Goal: Task Accomplishment & Management: Use online tool/utility

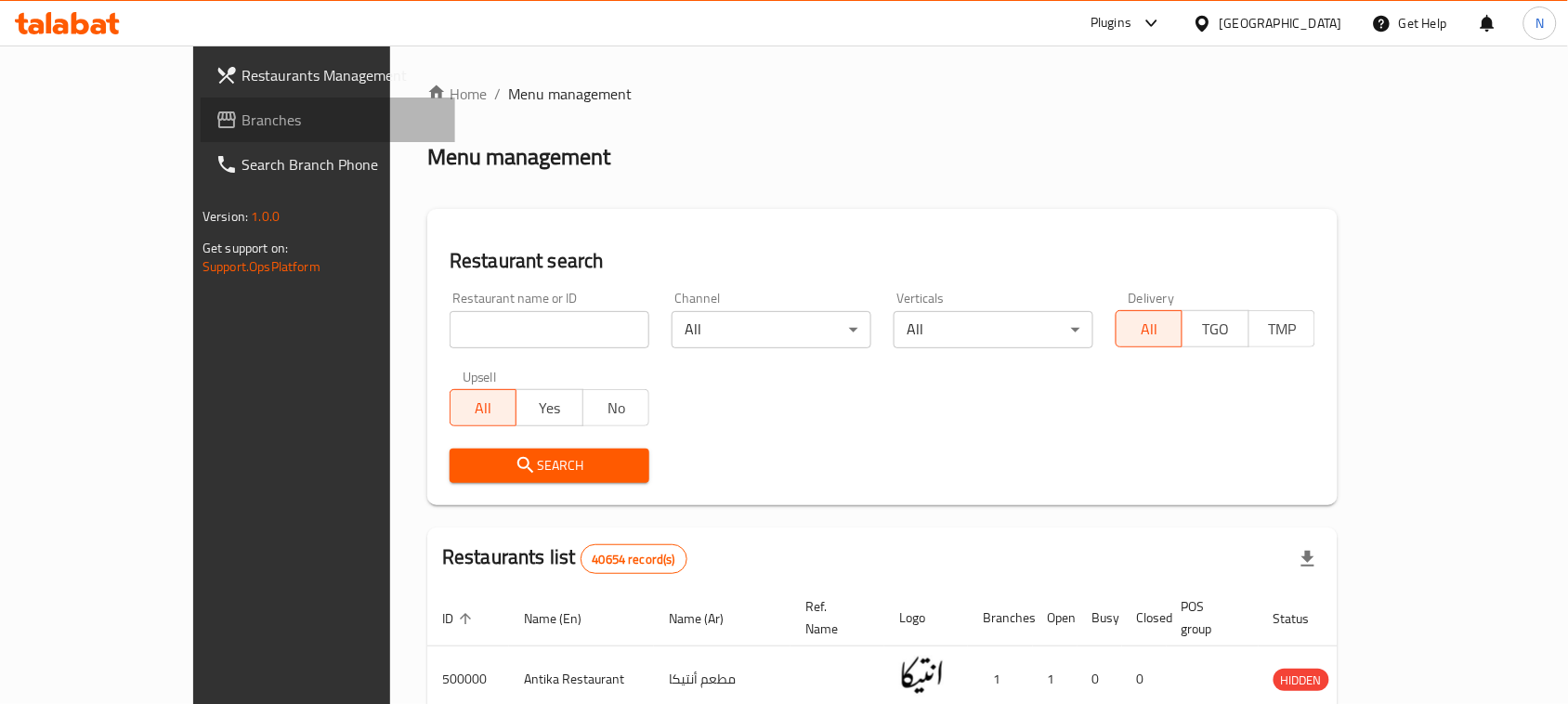
click at [241, 117] on span "Branches" at bounding box center [340, 120] width 198 height 23
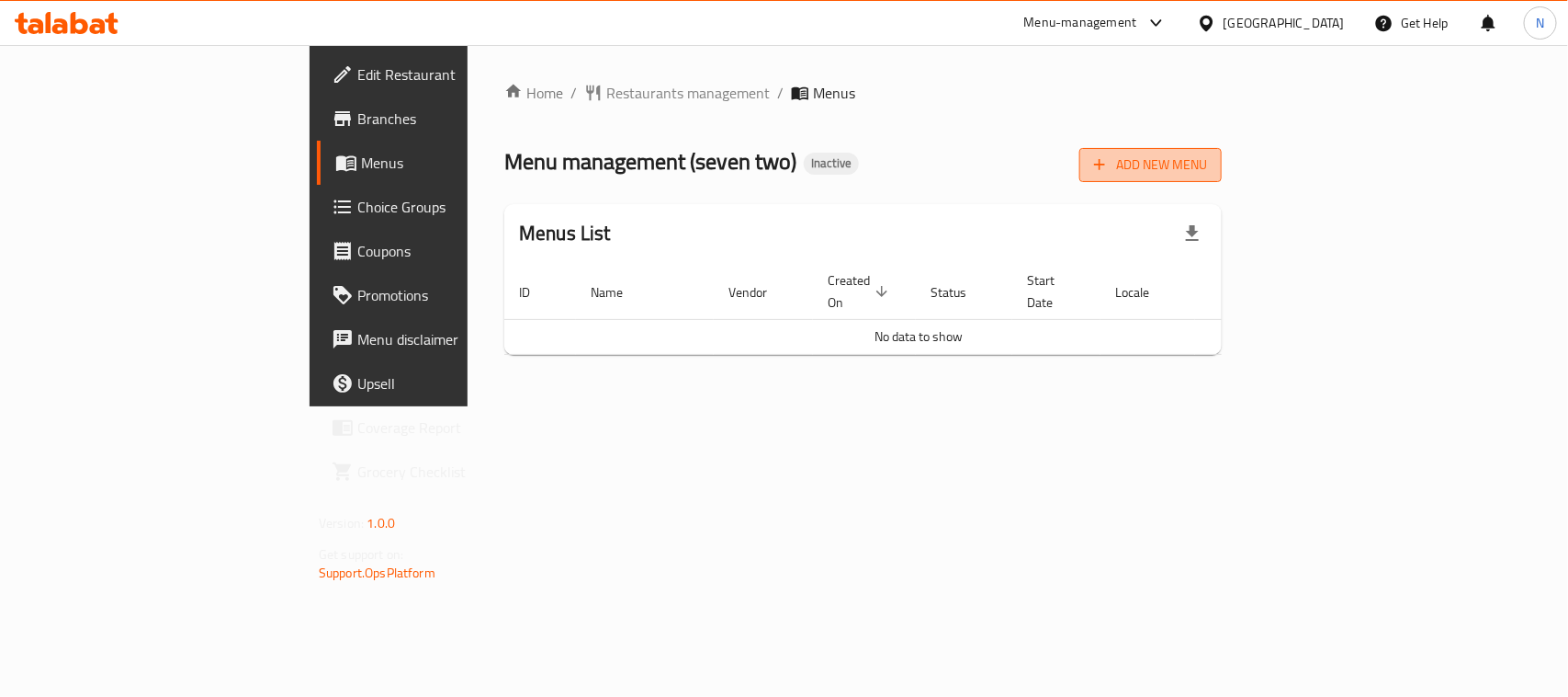
click at [1207, 168] on span "Add New Menu" at bounding box center [1150, 165] width 113 height 23
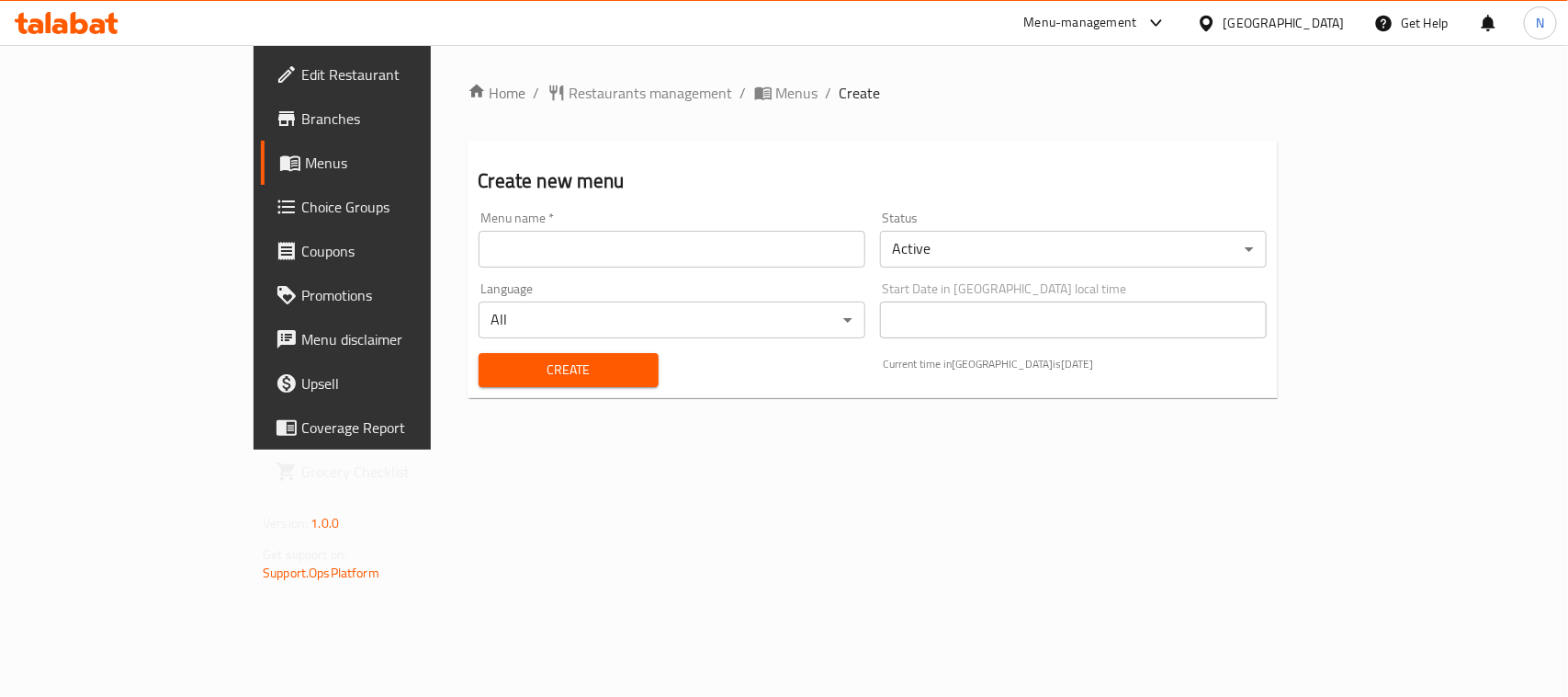
click at [768, 258] on input "text" at bounding box center [672, 249] width 387 height 36
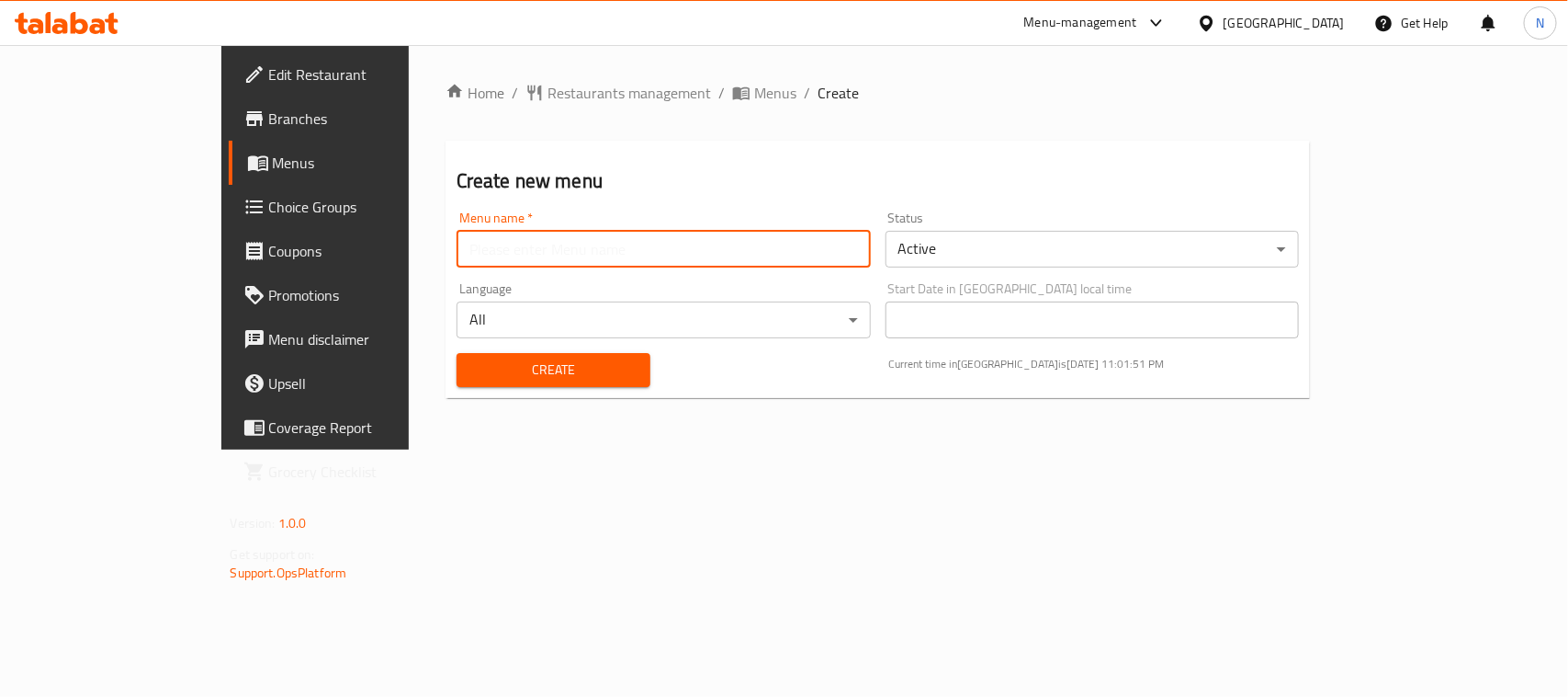
type input "new"
click at [473, 379] on span "Create" at bounding box center [554, 370] width 165 height 23
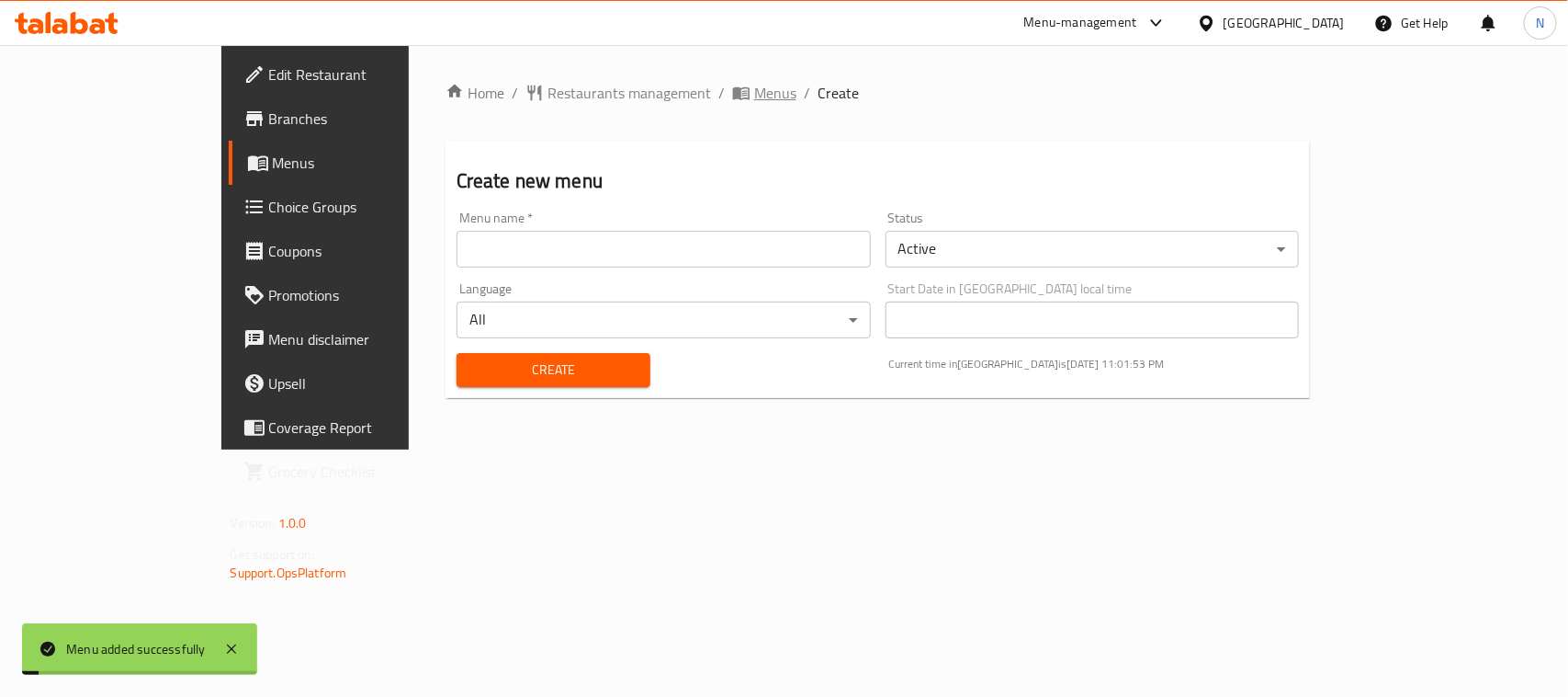
click at [755, 87] on span "Menus" at bounding box center [775, 93] width 42 height 22
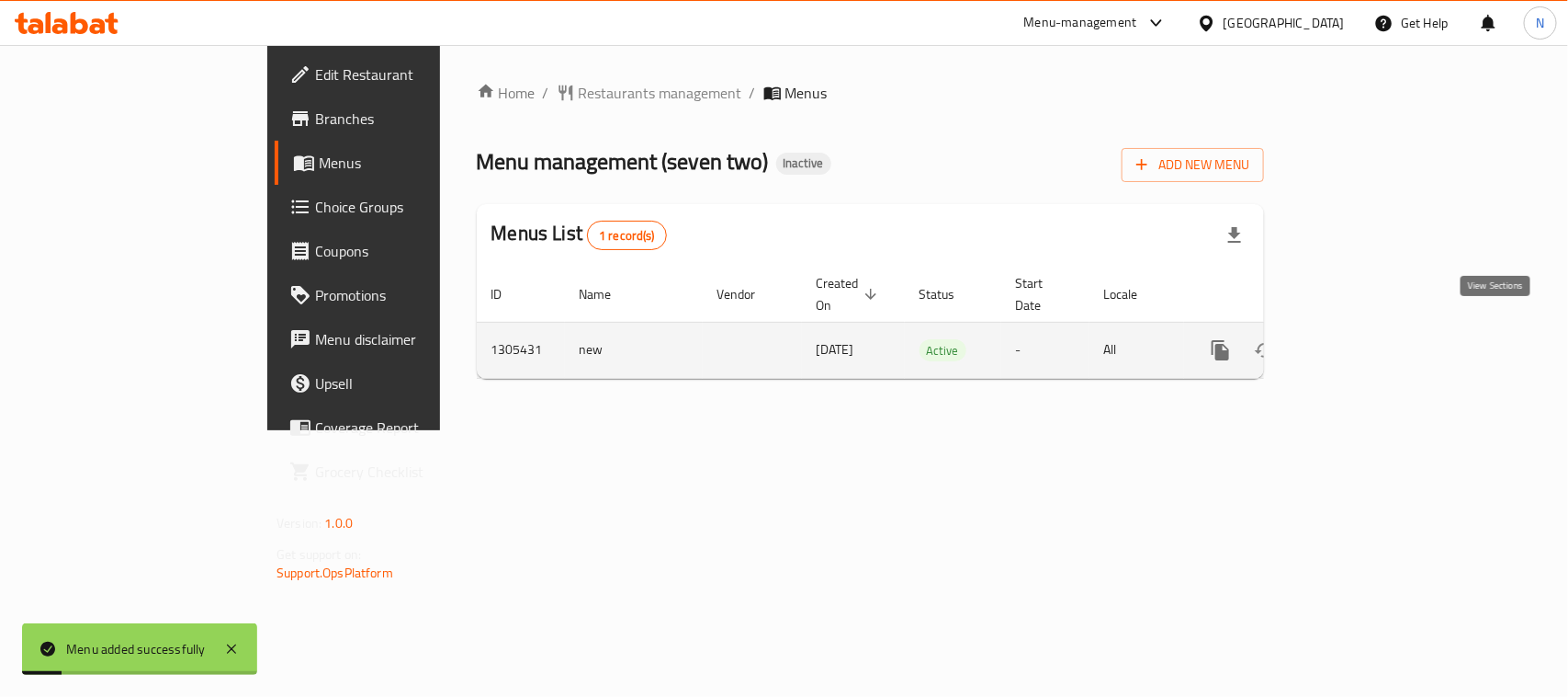
click at [1364, 340] on icon "enhanced table" at bounding box center [1354, 351] width 22 height 22
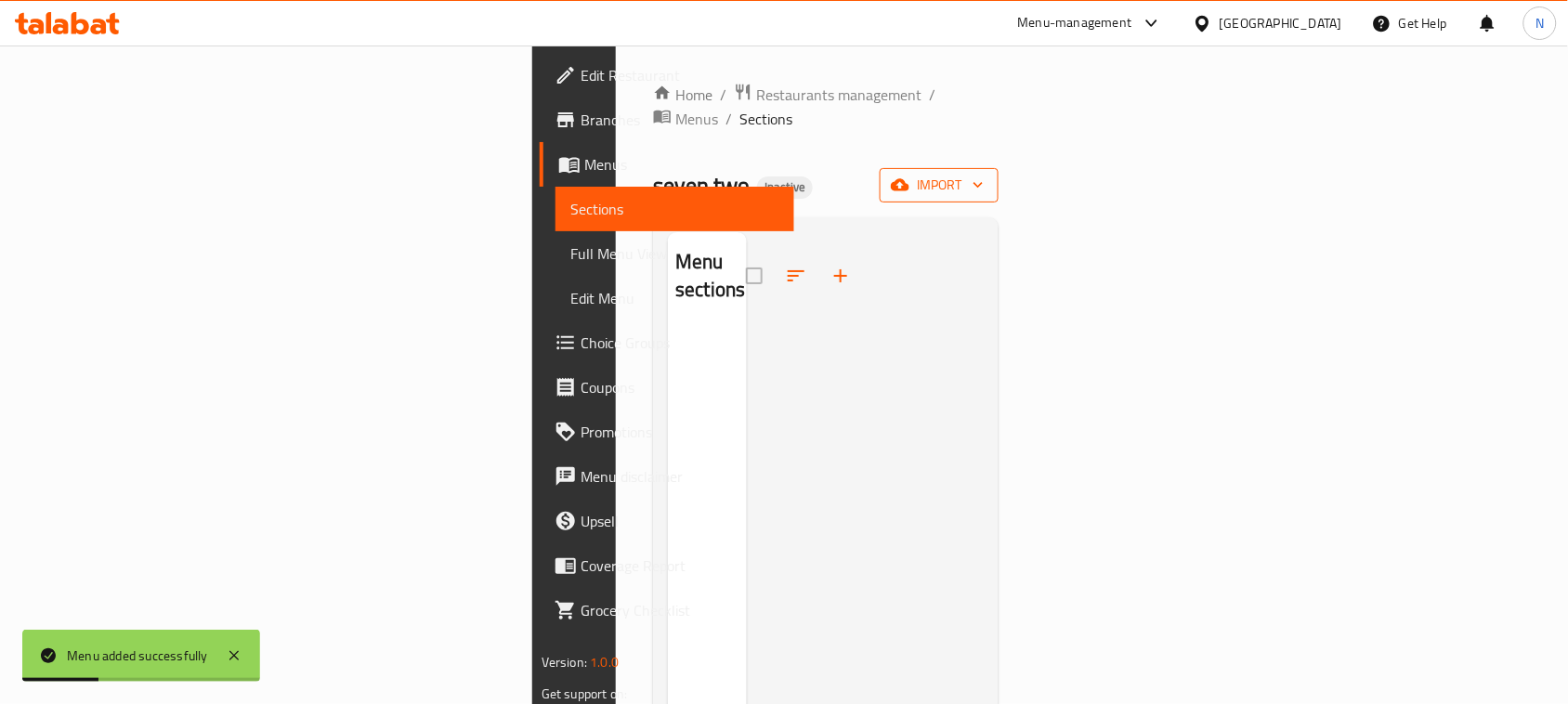
click at [984, 174] on span "import" at bounding box center [939, 185] width 89 height 24
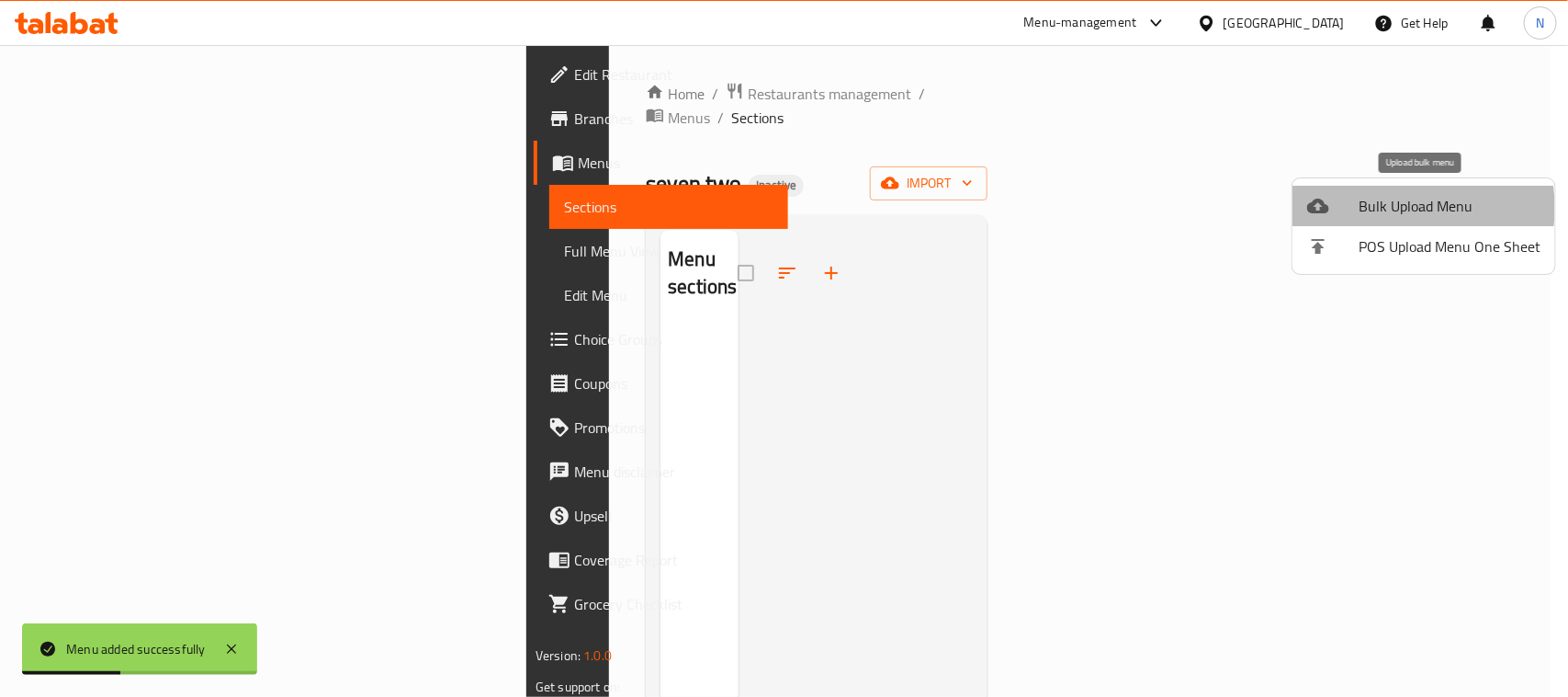
click at [1380, 208] on span "Bulk Upload Menu" at bounding box center [1449, 206] width 182 height 22
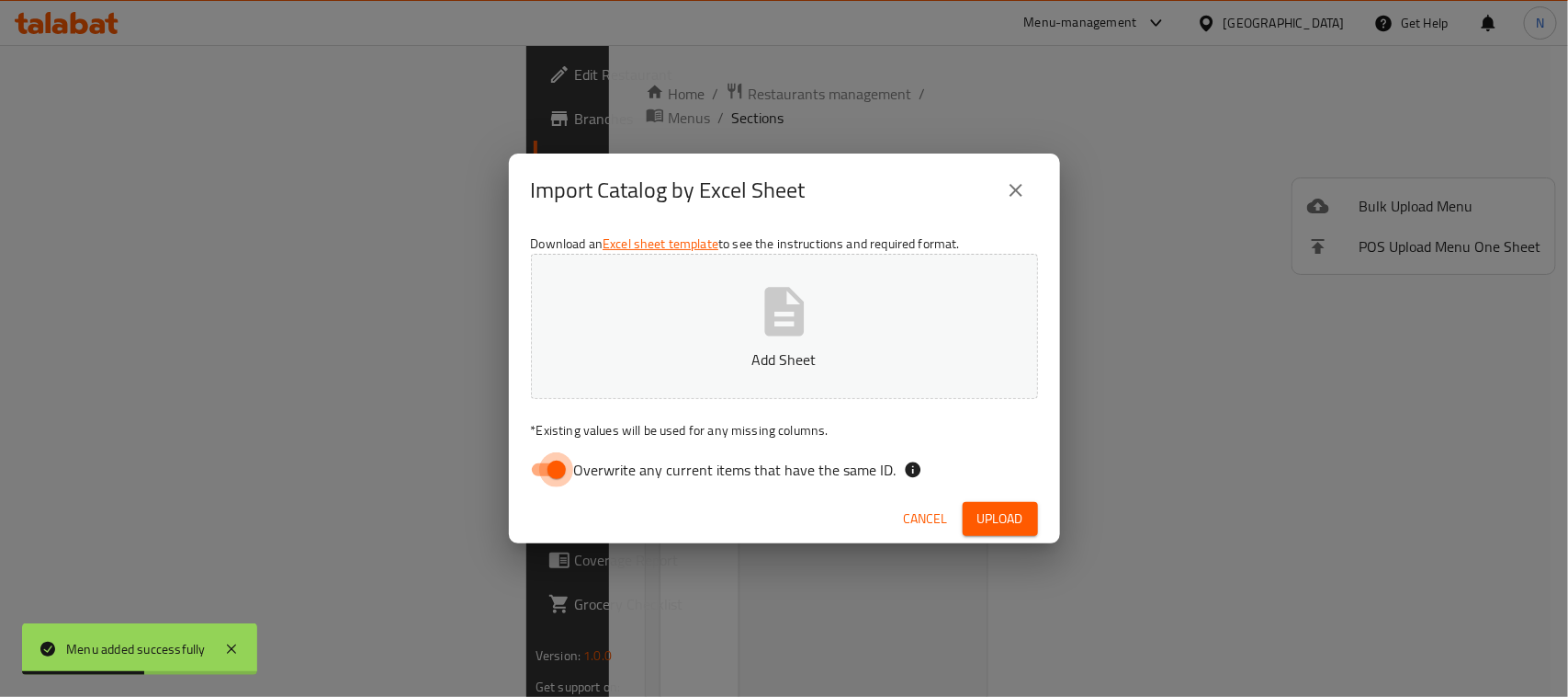
click at [554, 457] on input "Overwrite any current items that have the same ID." at bounding box center [556, 469] width 105 height 35
checkbox input "false"
click at [994, 520] on span "Upload" at bounding box center [1000, 518] width 46 height 23
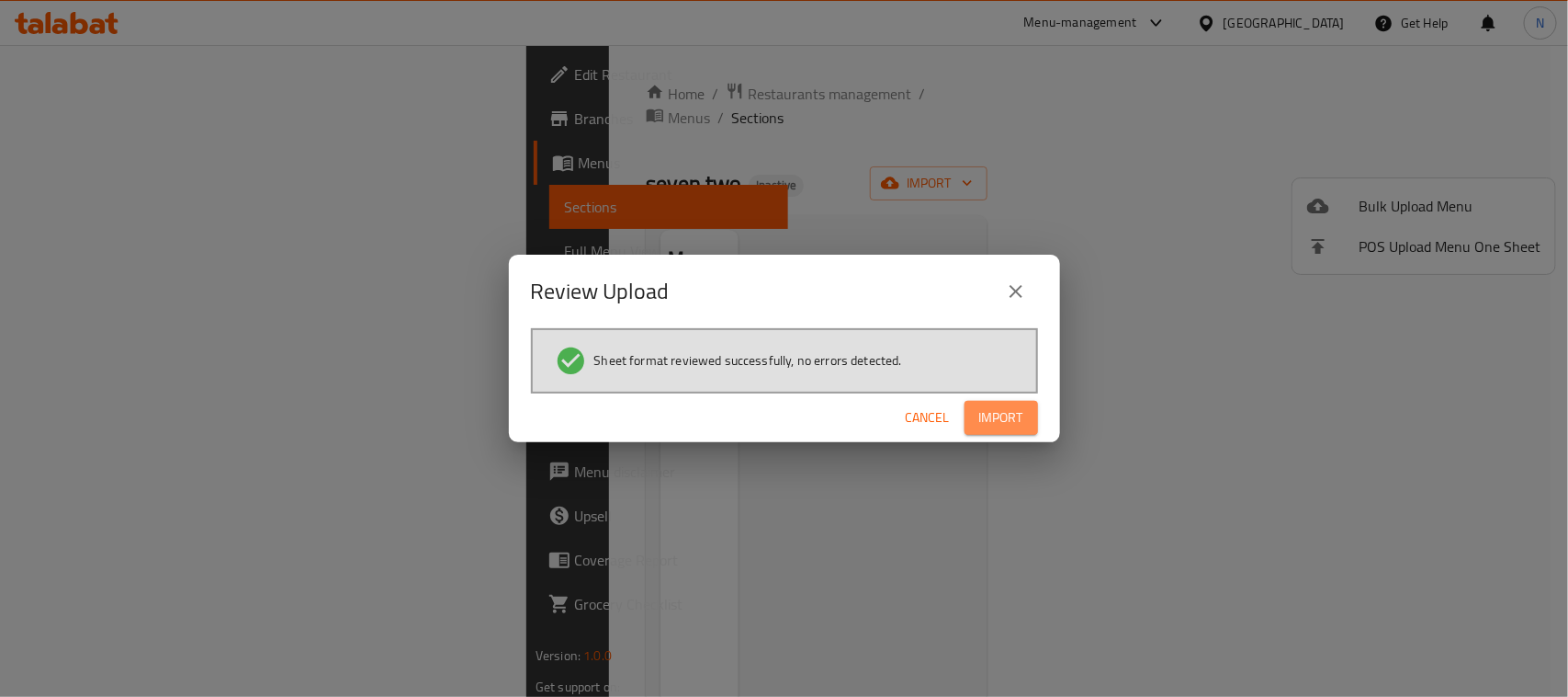
click at [1009, 420] on span "Import" at bounding box center [1001, 417] width 44 height 23
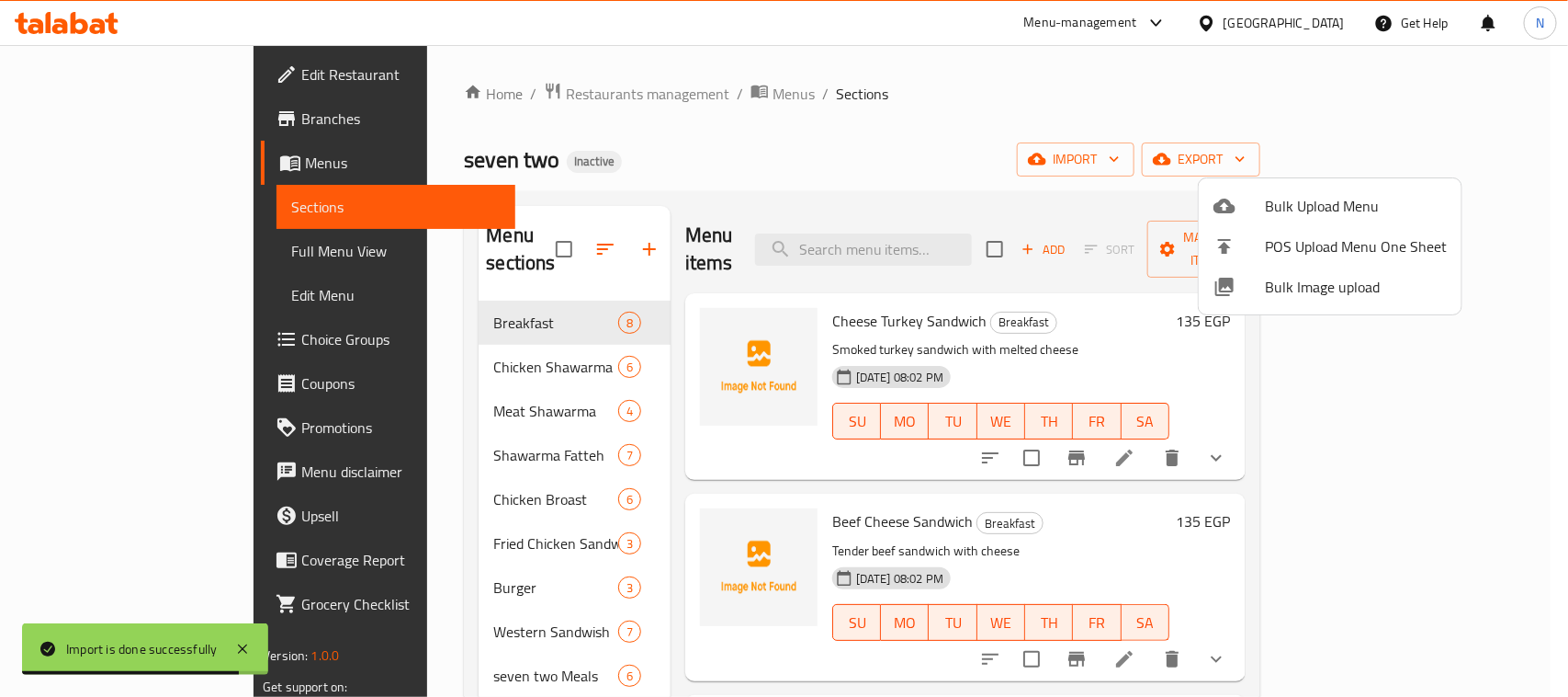
click at [96, 75] on div at bounding box center [784, 348] width 1568 height 697
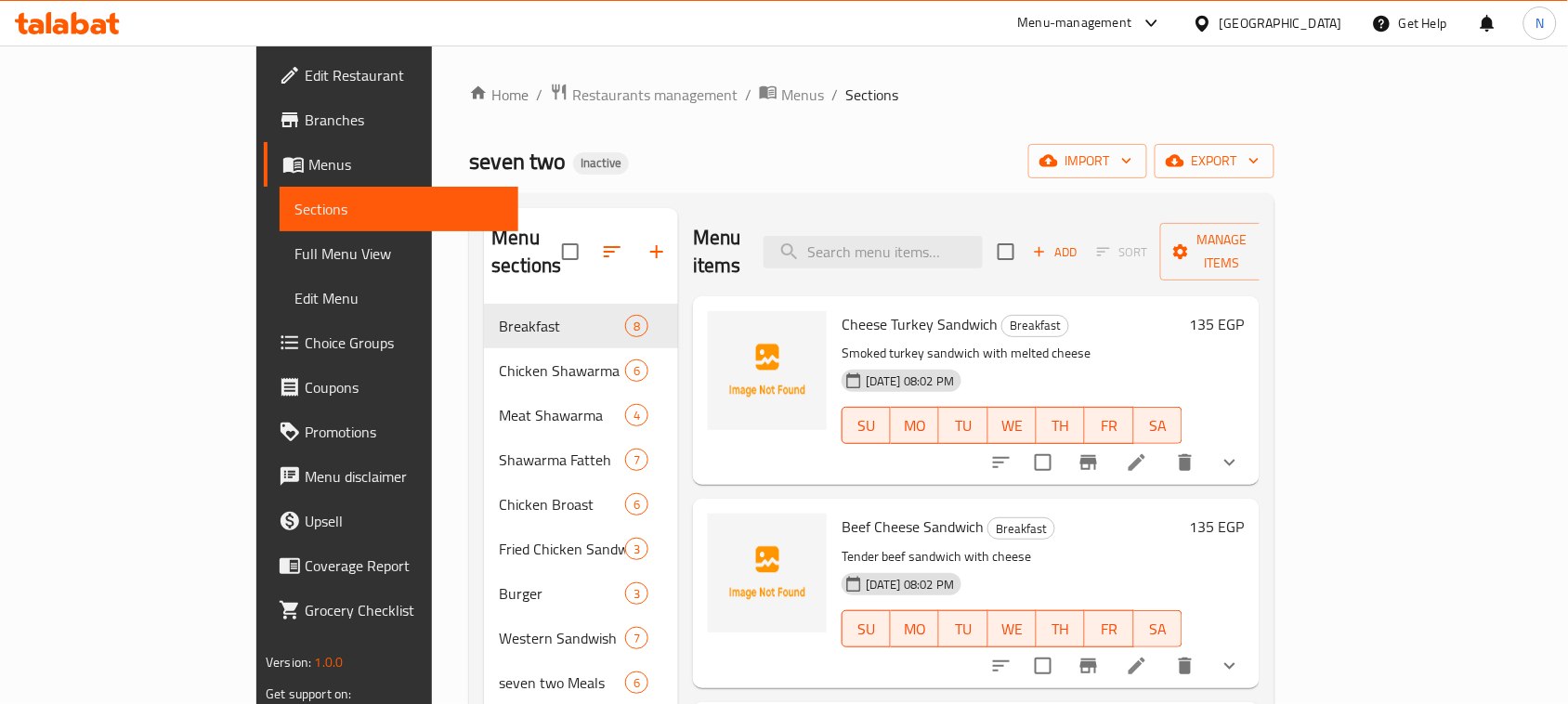
click at [304, 71] on span "Edit Restaurant" at bounding box center [404, 76] width 198 height 23
